Goal: Find specific page/section: Find specific page/section

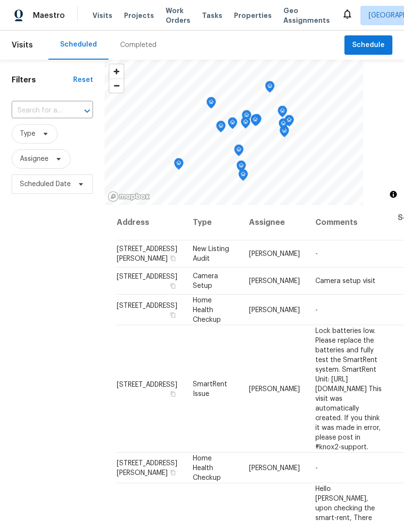
scroll to position [228, 33]
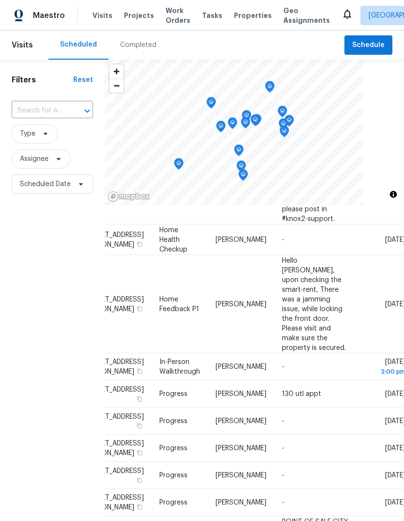
click at [93, 17] on span "Visits" at bounding box center [103, 16] width 20 height 10
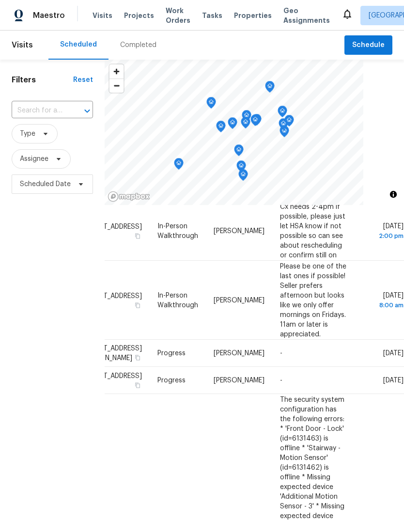
scroll to position [645, 80]
click at [0, 0] on icon at bounding box center [0, 0] width 0 height 0
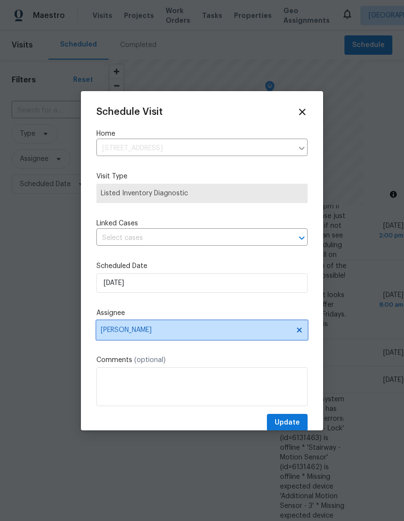
click at [163, 339] on span "Kim Peshek" at bounding box center [201, 329] width 211 height 19
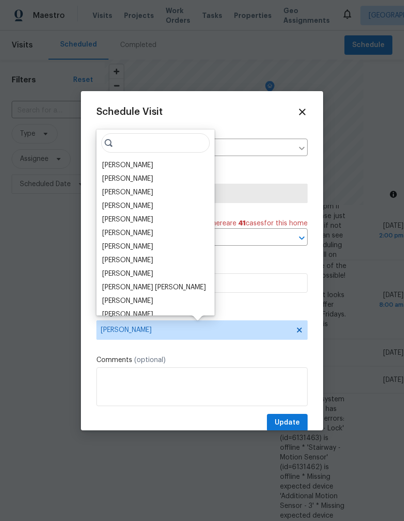
click at [137, 208] on div "[PERSON_NAME]" at bounding box center [127, 206] width 51 height 10
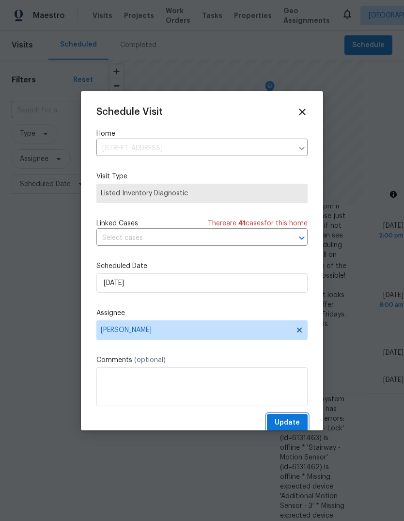
click at [289, 426] on span "Update" at bounding box center [287, 423] width 25 height 12
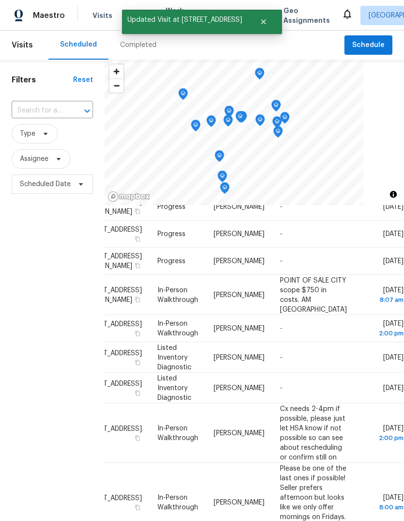
scroll to position [639, 80]
click at [0, 0] on icon at bounding box center [0, 0] width 0 height 0
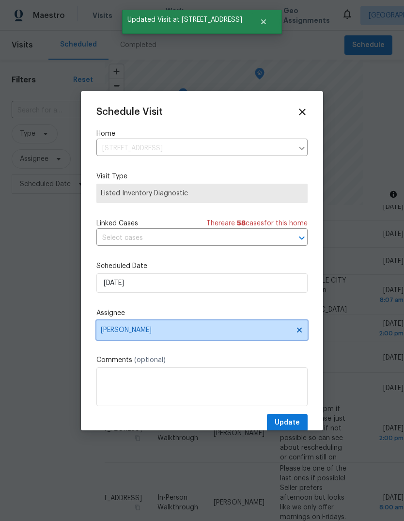
click at [196, 324] on span "Kim Peshek" at bounding box center [201, 329] width 211 height 19
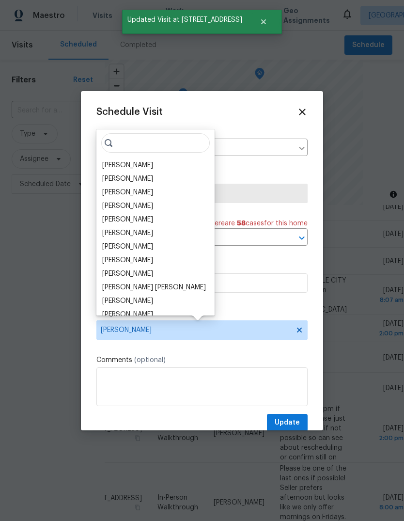
click at [143, 205] on div "[PERSON_NAME]" at bounding box center [127, 206] width 51 height 10
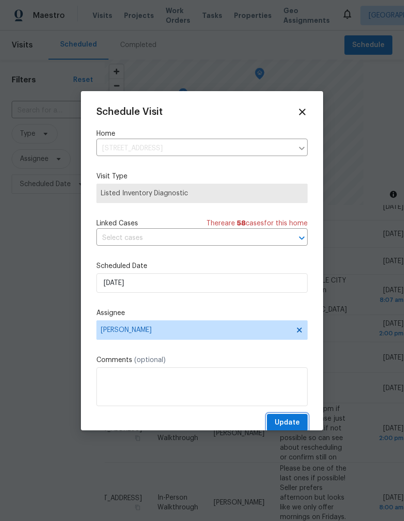
click at [288, 422] on span "Update" at bounding box center [287, 423] width 25 height 12
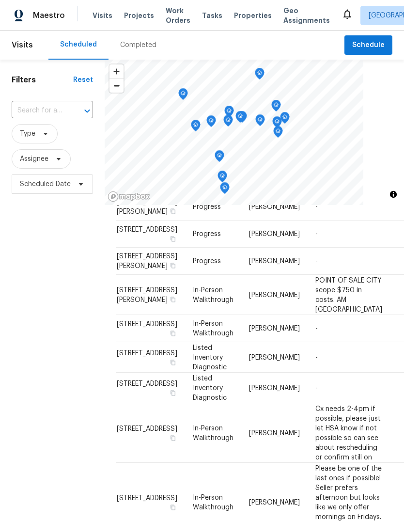
scroll to position [559, 0]
click at [237, 14] on span "Properties" at bounding box center [253, 16] width 38 height 10
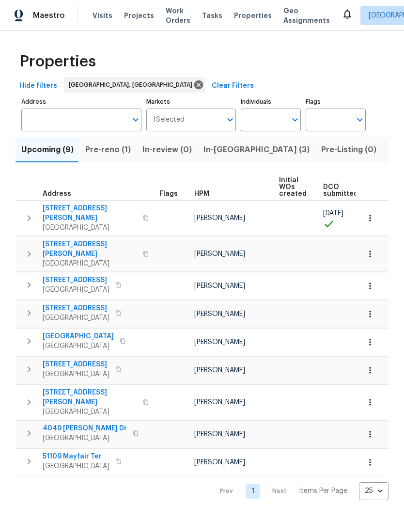
click at [224, 152] on span "In-reno (3)" at bounding box center [256, 150] width 106 height 14
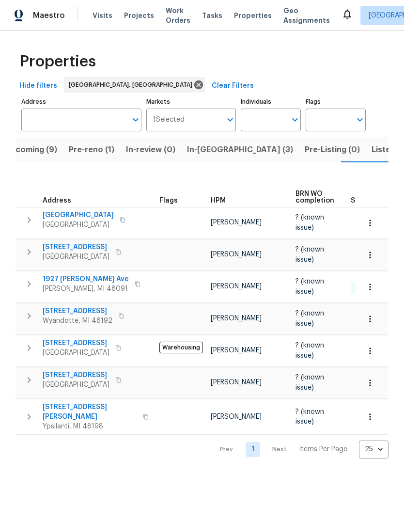
click at [372, 150] on span "Listed (14)" at bounding box center [392, 150] width 41 height 14
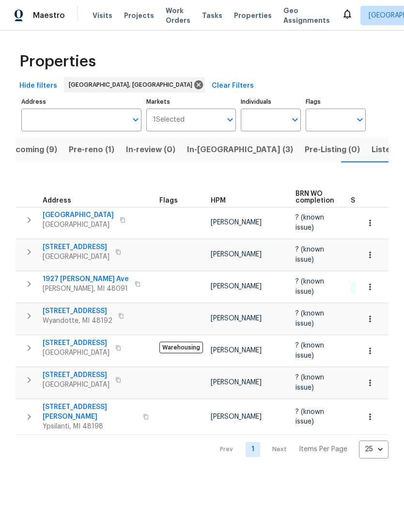
click at [372, 146] on span "Listed (14)" at bounding box center [392, 150] width 41 height 14
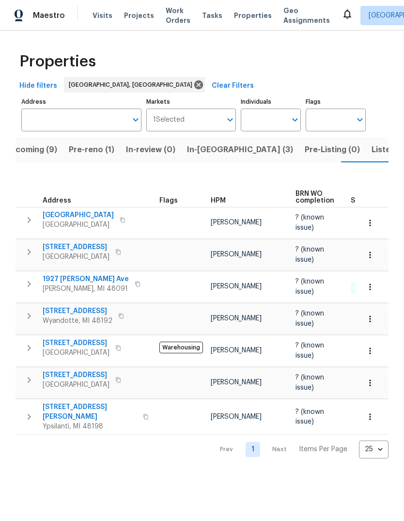
click at [99, 142] on button "Pre-reno (1)" at bounding box center [91, 149] width 57 height 25
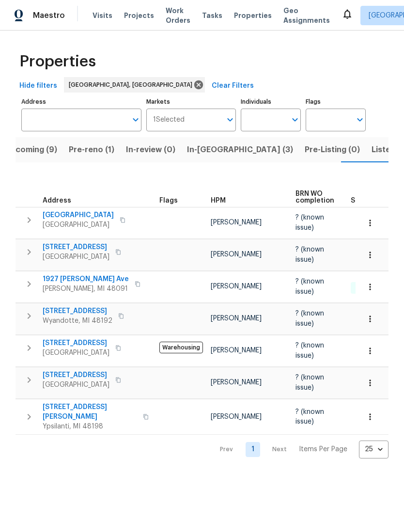
click at [81, 210] on span "53044 Ruann Dr" at bounding box center [78, 215] width 71 height 10
